Goal: Entertainment & Leisure: Consume media (video, audio)

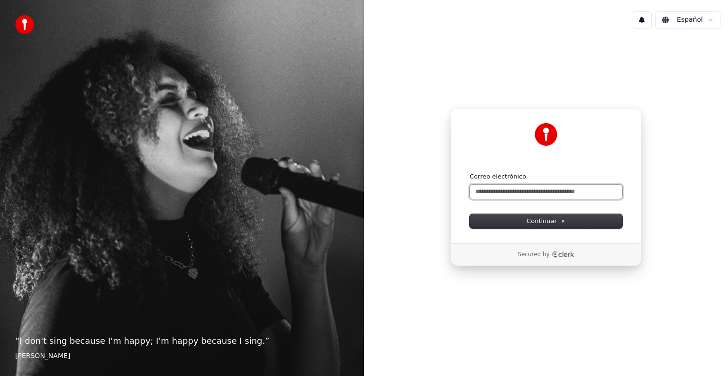
click at [537, 195] on input "Correo electrónico" at bounding box center [545, 192] width 153 height 14
click at [469, 172] on button "submit" at bounding box center [469, 172] width 0 height 0
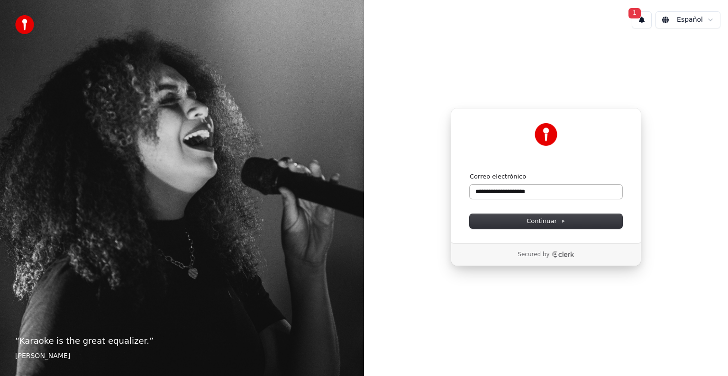
type input "**********"
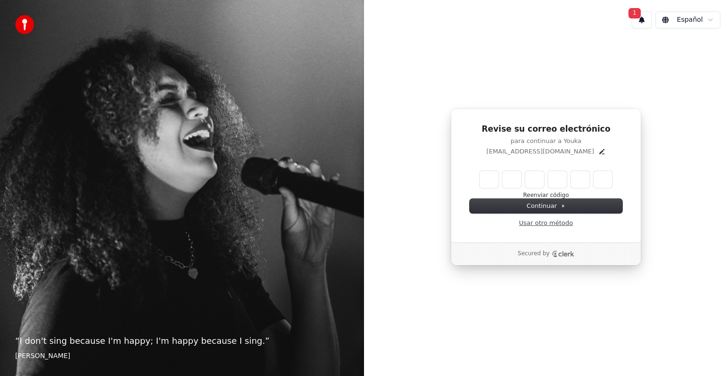
click at [534, 225] on link "Usar otro método" at bounding box center [546, 223] width 54 height 9
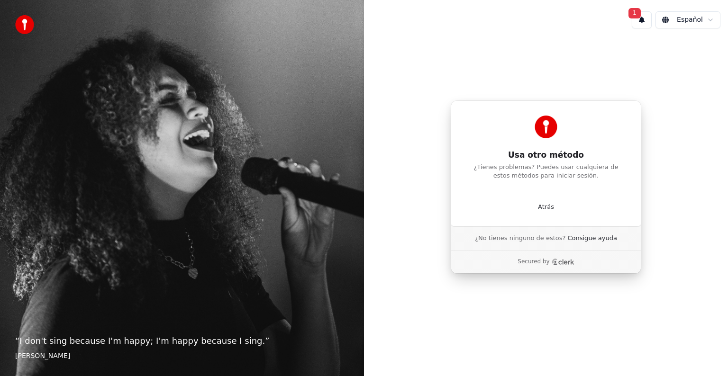
click at [544, 186] on div "Usa otro método ¿Tienes problemas? Puedes usar cualquiera de estos métodos para…" at bounding box center [546, 163] width 190 height 126
click at [543, 208] on p "Atrás" at bounding box center [546, 207] width 16 height 9
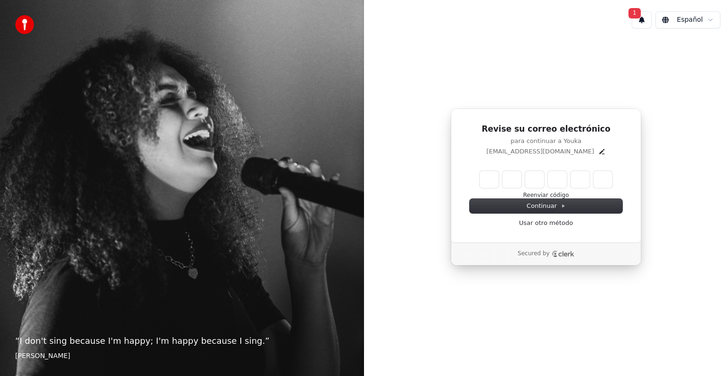
click at [480, 187] on input "Enter verification code" at bounding box center [545, 179] width 133 height 17
type input "******"
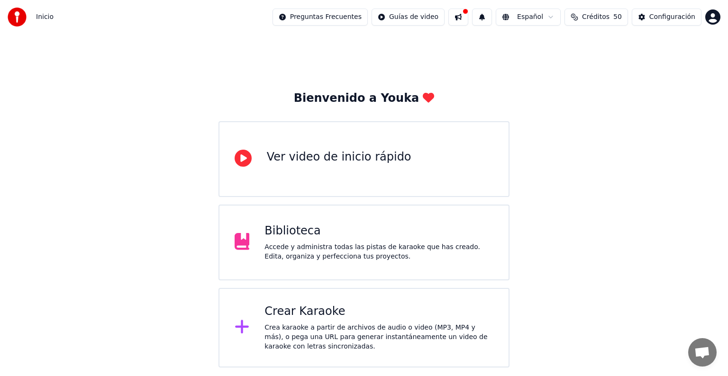
click at [360, 244] on div "Accede y administra todas las pistas de karaoke que has creado. Edita, organiza…" at bounding box center [378, 252] width 229 height 19
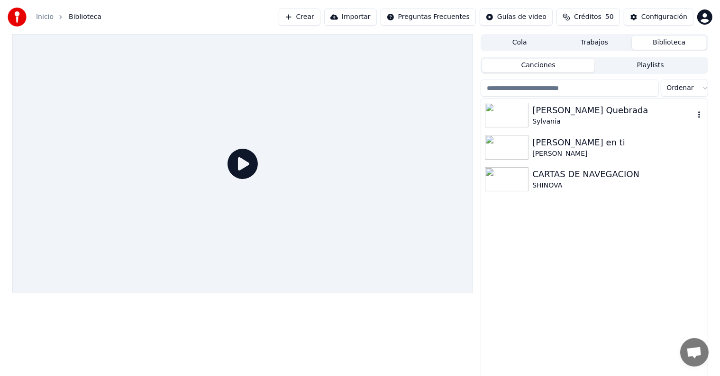
click at [541, 114] on div "Luna Quebrada" at bounding box center [613, 110] width 162 height 13
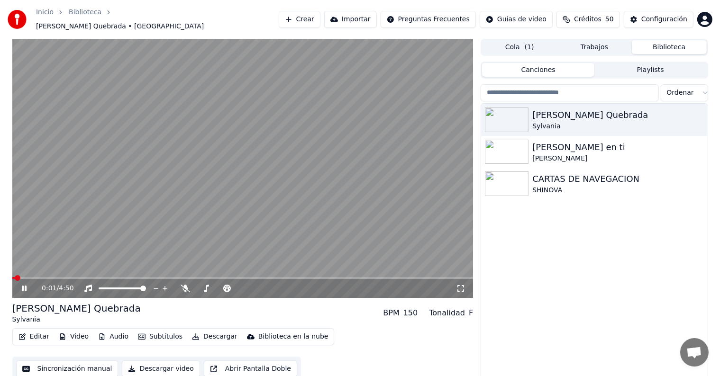
click at [247, 202] on video at bounding box center [242, 168] width 461 height 259
click at [280, 175] on video at bounding box center [242, 168] width 461 height 259
drag, startPoint x: 573, startPoint y: 6, endPoint x: 582, endPoint y: 2, distance: 10.2
